Goal: Task Accomplishment & Management: Complete application form

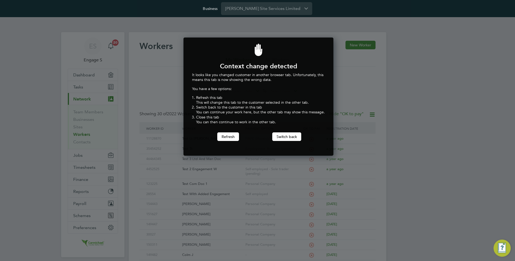
scroll to position [119, 148]
click at [233, 136] on button "Refresh" at bounding box center [228, 137] width 22 height 9
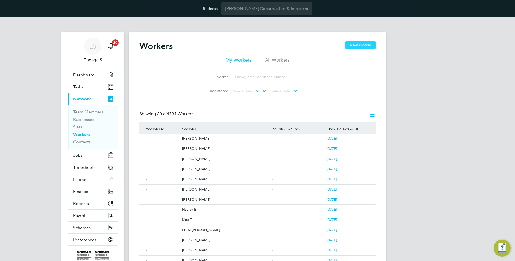
click at [355, 46] on button "New Worker" at bounding box center [361, 45] width 30 height 9
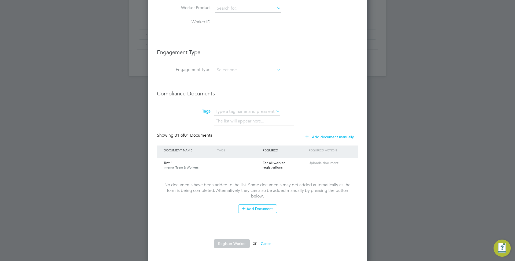
scroll to position [392, 0]
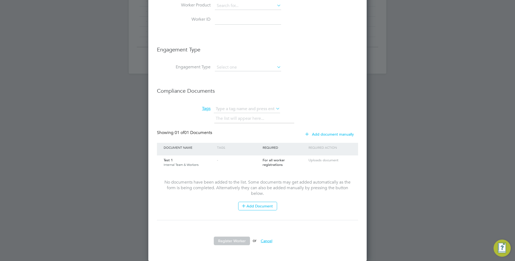
click at [274, 241] on button "Cancel" at bounding box center [267, 241] width 20 height 9
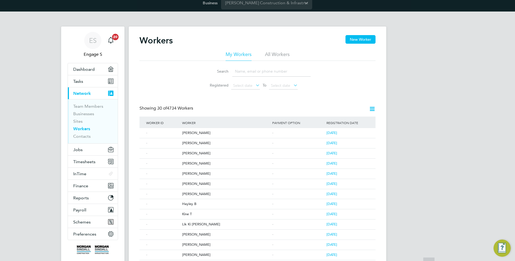
scroll to position [0, 0]
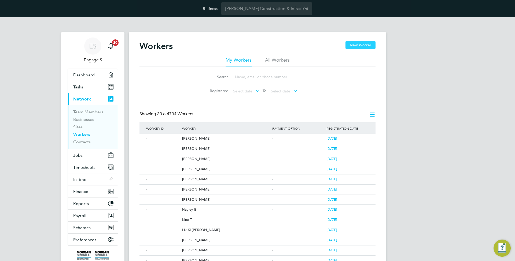
click at [362, 47] on button "New Worker" at bounding box center [361, 45] width 30 height 9
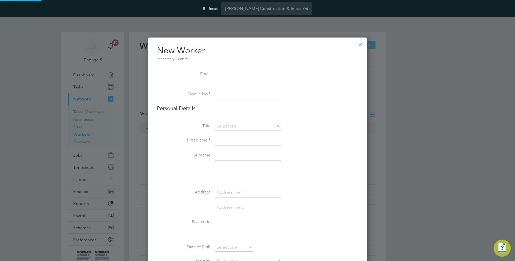
scroll to position [616, 219]
click at [358, 45] on div at bounding box center [361, 44] width 10 height 10
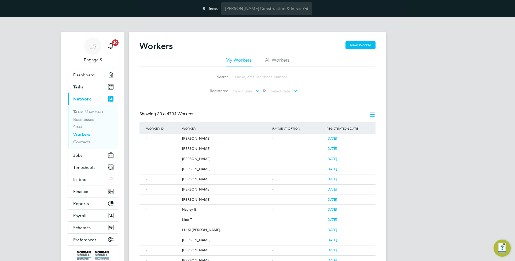
click at [288, 16] on div "Business Morgan Sindall Construction & Infrastructure Ltd" at bounding box center [257, 8] width 515 height 17
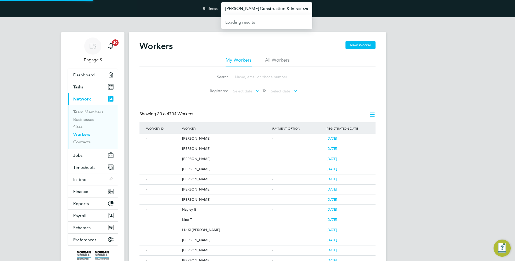
click at [282, 14] on input "Morgan Sindall Construction & Infrastructure Ltd" at bounding box center [266, 8] width 91 height 13
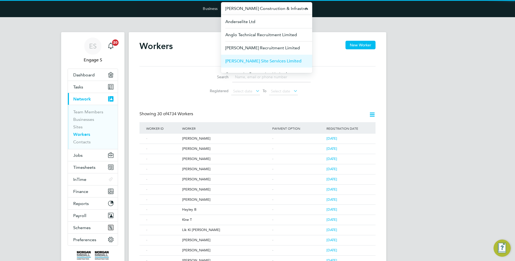
click at [250, 58] on span "[PERSON_NAME] Site Services Limited" at bounding box center [264, 61] width 76 height 6
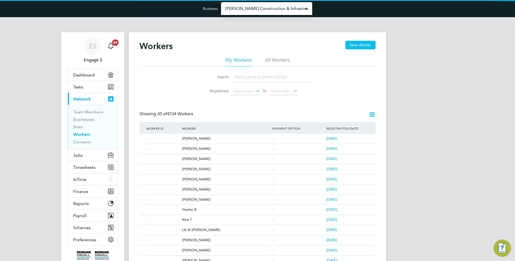
type input "[PERSON_NAME] Site Services Limited"
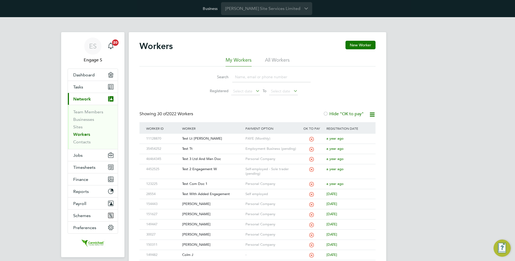
click at [361, 43] on button "New Worker" at bounding box center [361, 45] width 30 height 9
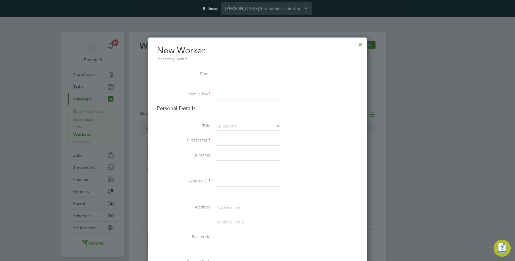
click at [231, 181] on input at bounding box center [248, 182] width 66 height 10
type input "12345"
click at [231, 139] on input at bounding box center [248, 141] width 66 height 10
type input "Test"
click at [228, 75] on input at bounding box center [248, 75] width 66 height 10
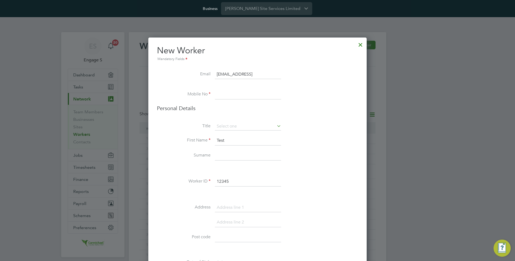
type input "test@test.test"
click at [224, 91] on input at bounding box center [248, 95] width 66 height 10
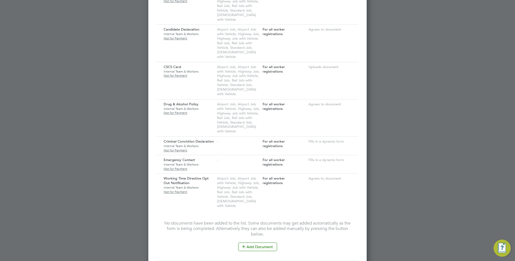
scroll to position [529, 0]
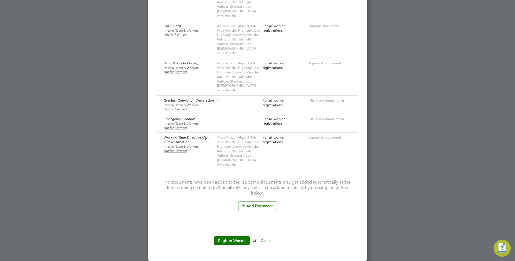
type input "31123223"
click at [241, 238] on button "Register Worker" at bounding box center [232, 241] width 36 height 9
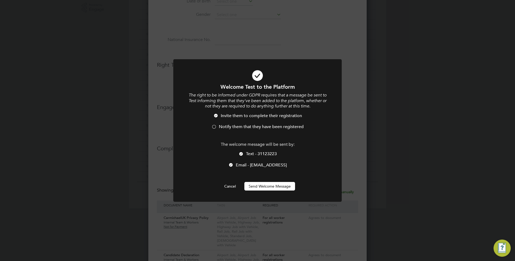
scroll to position [119, 148]
click at [228, 187] on button "Cancel" at bounding box center [230, 186] width 20 height 9
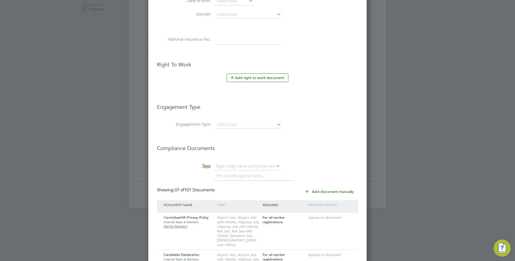
scroll to position [529, 0]
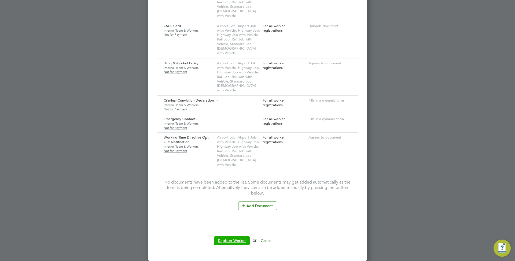
click at [244, 239] on button "Register Worker" at bounding box center [232, 241] width 36 height 9
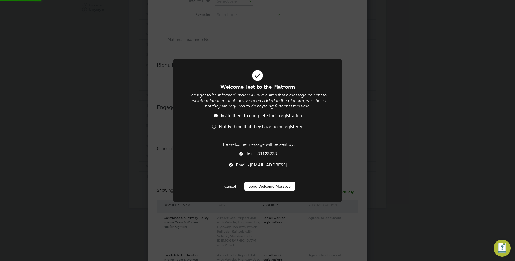
scroll to position [0, 0]
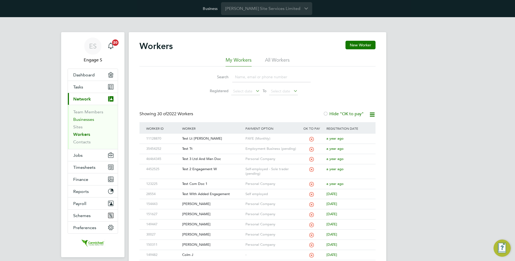
click at [85, 118] on link "Businesses" at bounding box center [83, 119] width 21 height 5
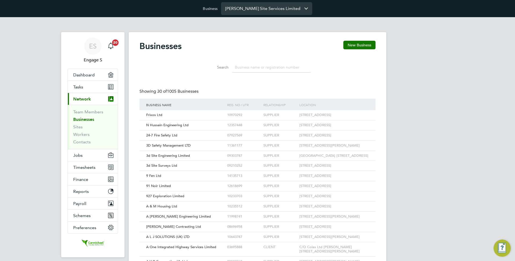
click at [263, 7] on input "[PERSON_NAME] Site Services Limited" at bounding box center [266, 8] width 91 height 13
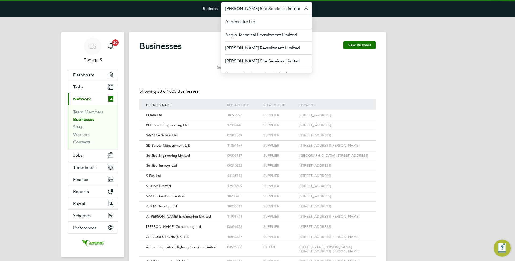
click at [207, 66] on label "Search" at bounding box center [217, 67] width 24 height 5
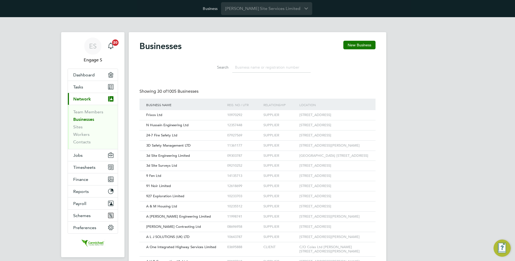
click at [239, 68] on input at bounding box center [271, 67] width 78 height 10
paste input "[PERSON_NAME] Site Services Limited"
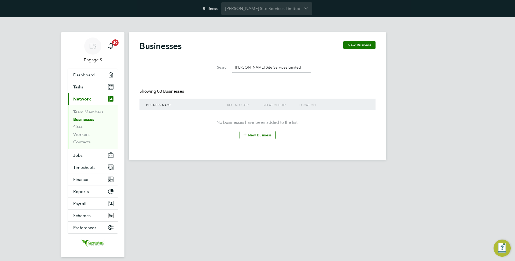
type input "[PERSON_NAME] Site Services Limited"
click at [246, 10] on input "[PERSON_NAME] Site Services Limited" at bounding box center [266, 8] width 91 height 13
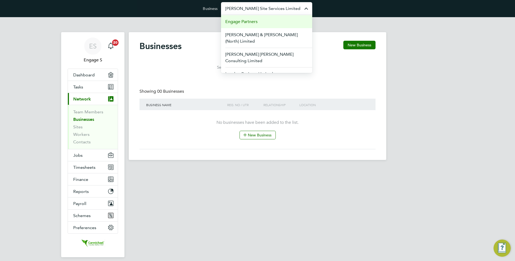
click at [248, 26] on li "Engage Partners" at bounding box center [266, 21] width 91 height 13
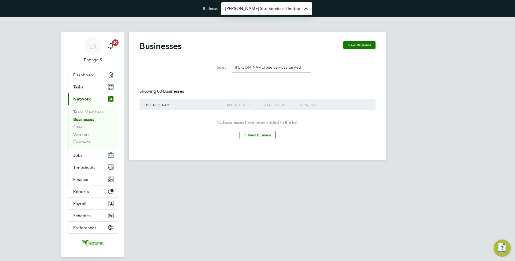
type input "Engage Partners"
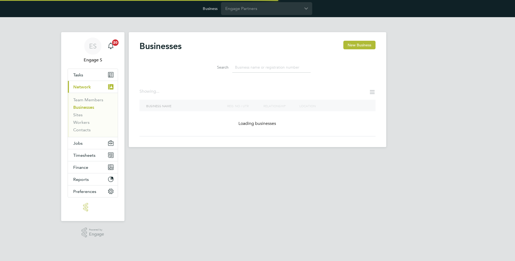
click at [256, 67] on input at bounding box center [271, 67] width 78 height 10
paste input "[PERSON_NAME] Site Services Limited"
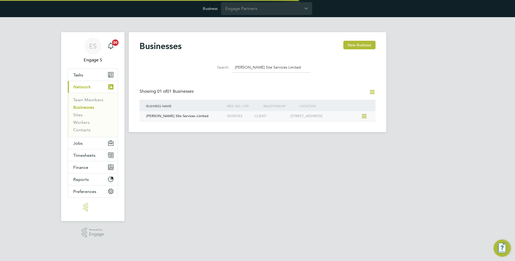
type input "[PERSON_NAME] Site Services Limited"
click at [232, 112] on div "03335763" at bounding box center [239, 116] width 27 height 10
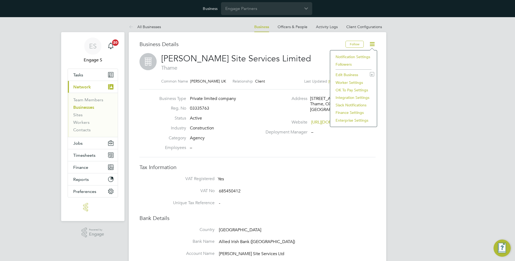
click at [351, 81] on li "Worker Settings" at bounding box center [353, 83] width 41 height 8
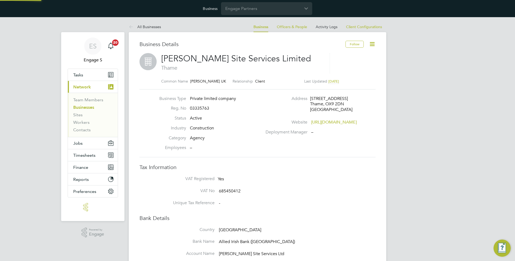
type input "Mandatory"
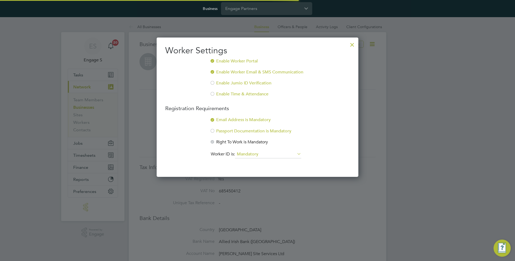
scroll to position [140, 202]
